Goal: Find specific page/section

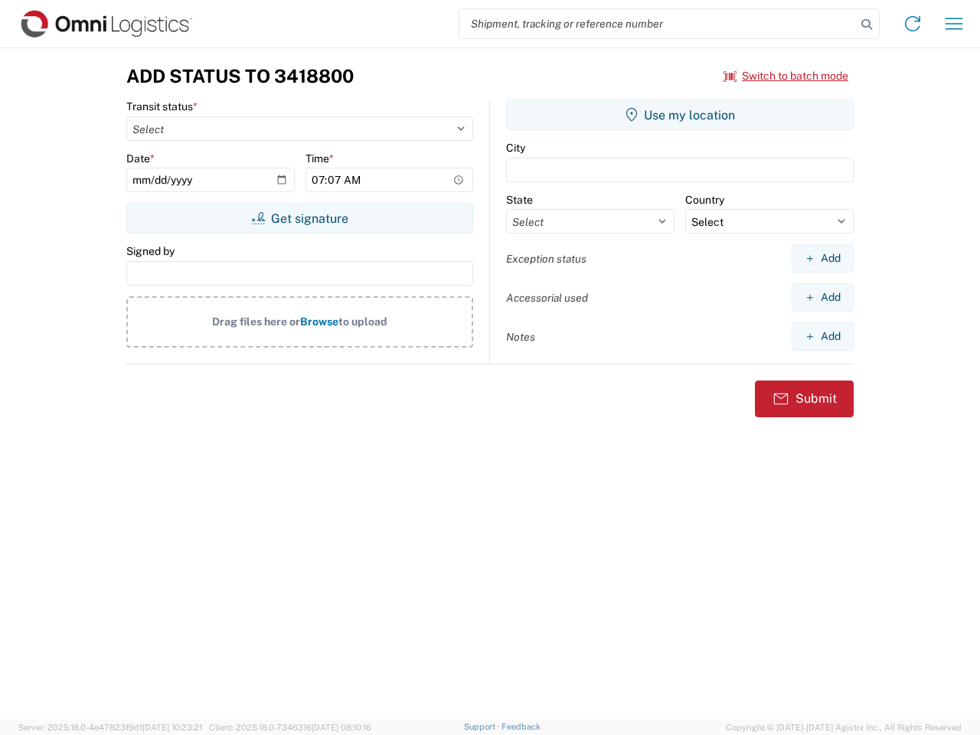
click at [658, 24] on input "search" at bounding box center [657, 23] width 397 height 29
click at [867, 24] on icon at bounding box center [866, 24] width 21 height 21
click at [913, 24] on icon at bounding box center [912, 23] width 24 height 24
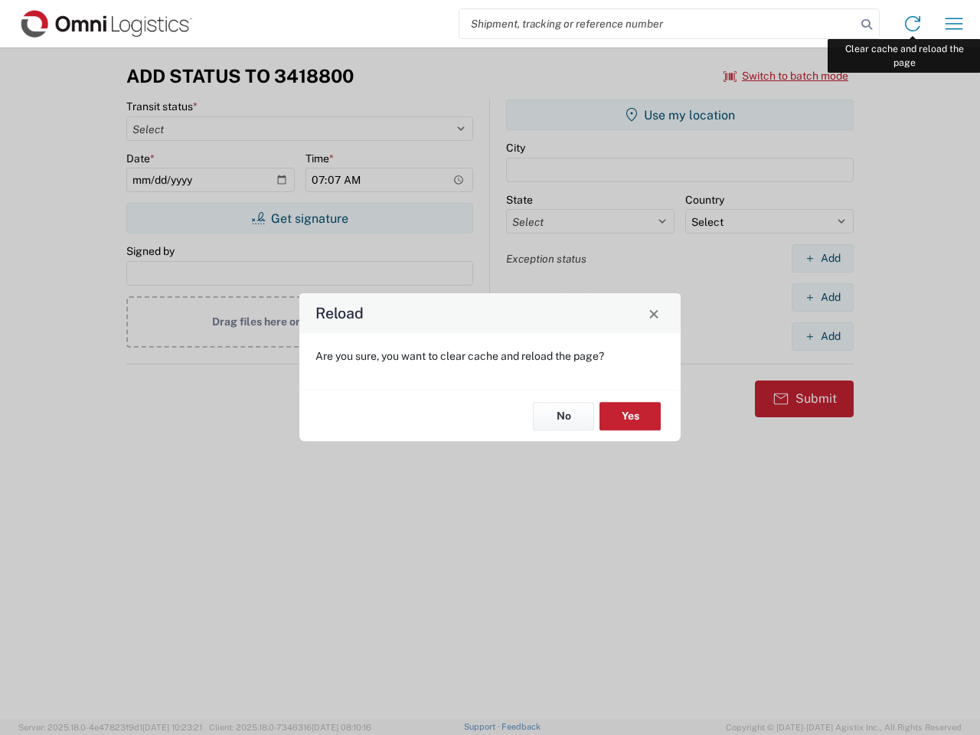
click at [954, 24] on div "Reload Are you sure, you want to clear cache and reload the page? No Yes" at bounding box center [490, 367] width 980 height 735
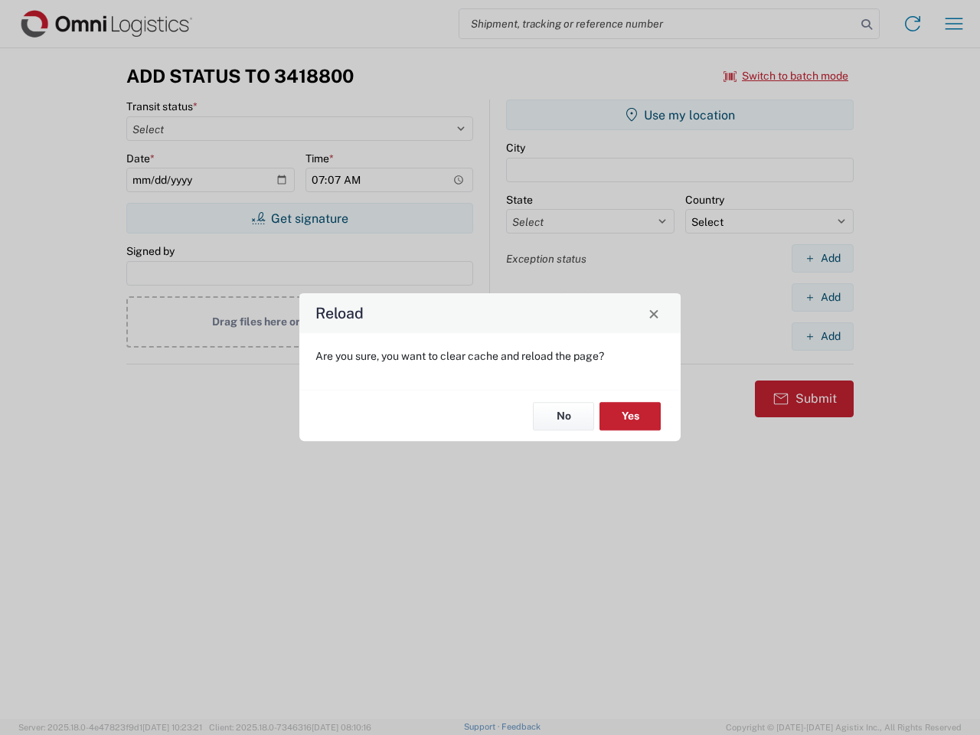
click at [786, 76] on div "Reload Are you sure, you want to clear cache and reload the page? No Yes" at bounding box center [490, 367] width 980 height 735
click at [299, 218] on div "Reload Are you sure, you want to clear cache and reload the page? No Yes" at bounding box center [490, 367] width 980 height 735
click at [680, 115] on div "Reload Are you sure, you want to clear cache and reload the page? No Yes" at bounding box center [490, 367] width 980 height 735
click at [822, 258] on div "Reload Are you sure, you want to clear cache and reload the page? No Yes" at bounding box center [490, 367] width 980 height 735
click at [822, 297] on div "Reload Are you sure, you want to clear cache and reload the page? No Yes" at bounding box center [490, 367] width 980 height 735
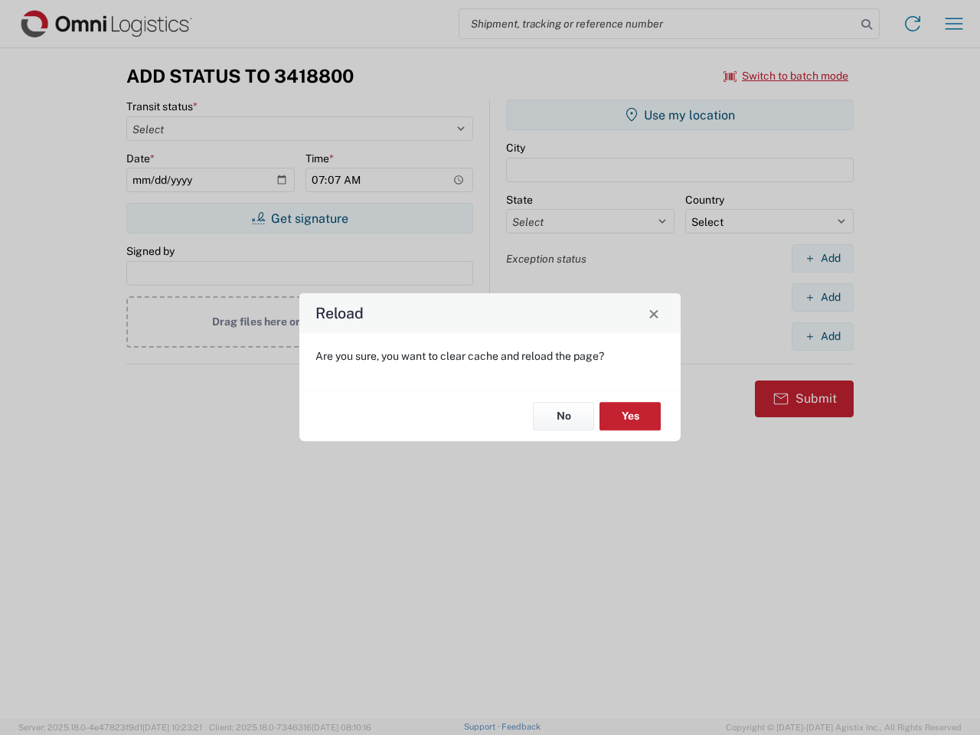
click at [822, 336] on div "Reload Are you sure, you want to clear cache and reload the page? No Yes" at bounding box center [490, 367] width 980 height 735
